Goal: Transaction & Acquisition: Purchase product/service

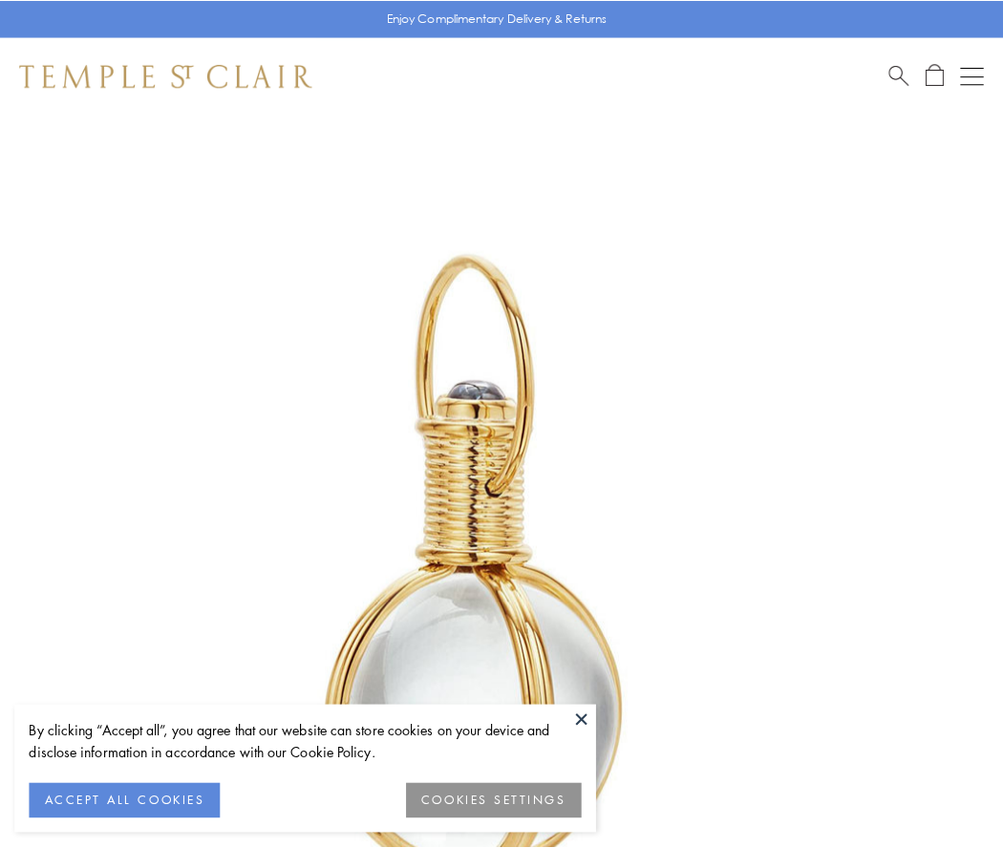
scroll to position [498, 0]
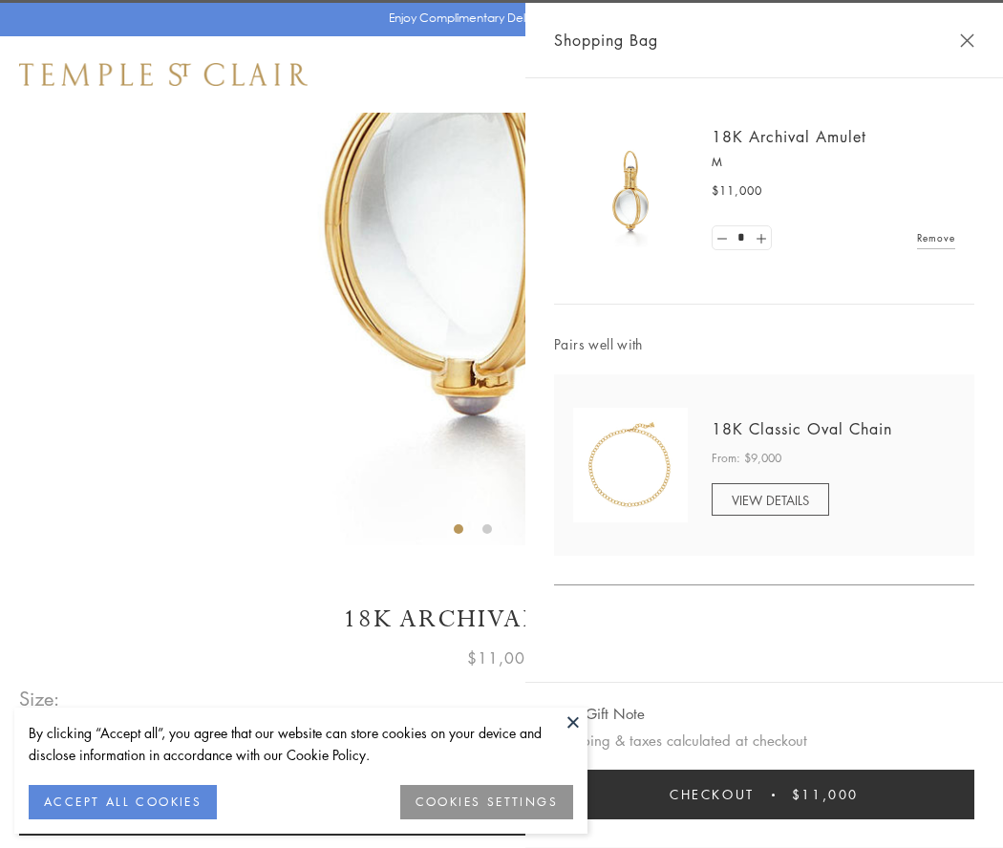
click at [764, 794] on button "Checkout $11,000" at bounding box center [764, 795] width 420 height 50
